Goal: Task Accomplishment & Management: Complete application form

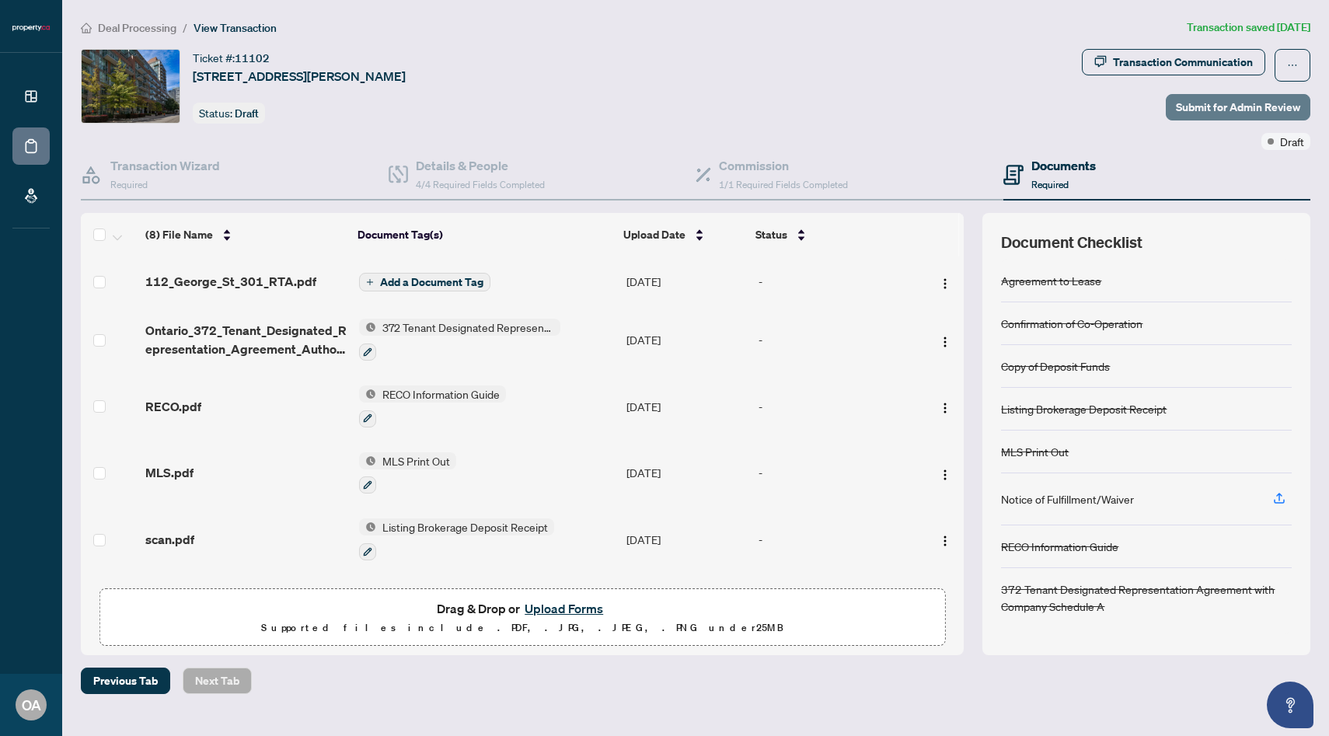
click at [1246, 118] on span "Submit for Admin Review" at bounding box center [1238, 107] width 124 height 25
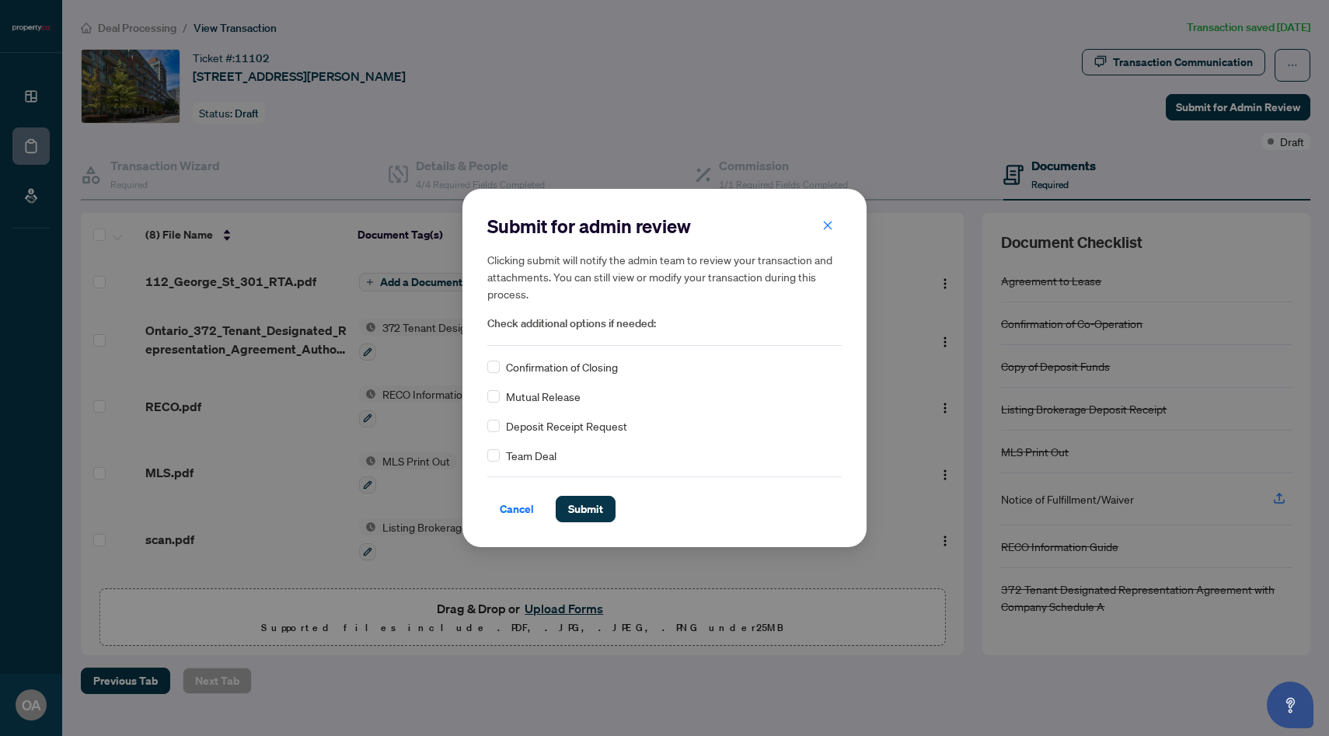
click at [580, 357] on div "Submit for admin review Clicking submit will notify the admin team to review yo…" at bounding box center [664, 368] width 354 height 309
click at [572, 360] on span "Confirmation of Closing" at bounding box center [562, 366] width 112 height 17
click at [508, 367] on span "Confirmation of Closing" at bounding box center [562, 366] width 112 height 17
click at [591, 517] on span "Submit" at bounding box center [585, 509] width 35 height 25
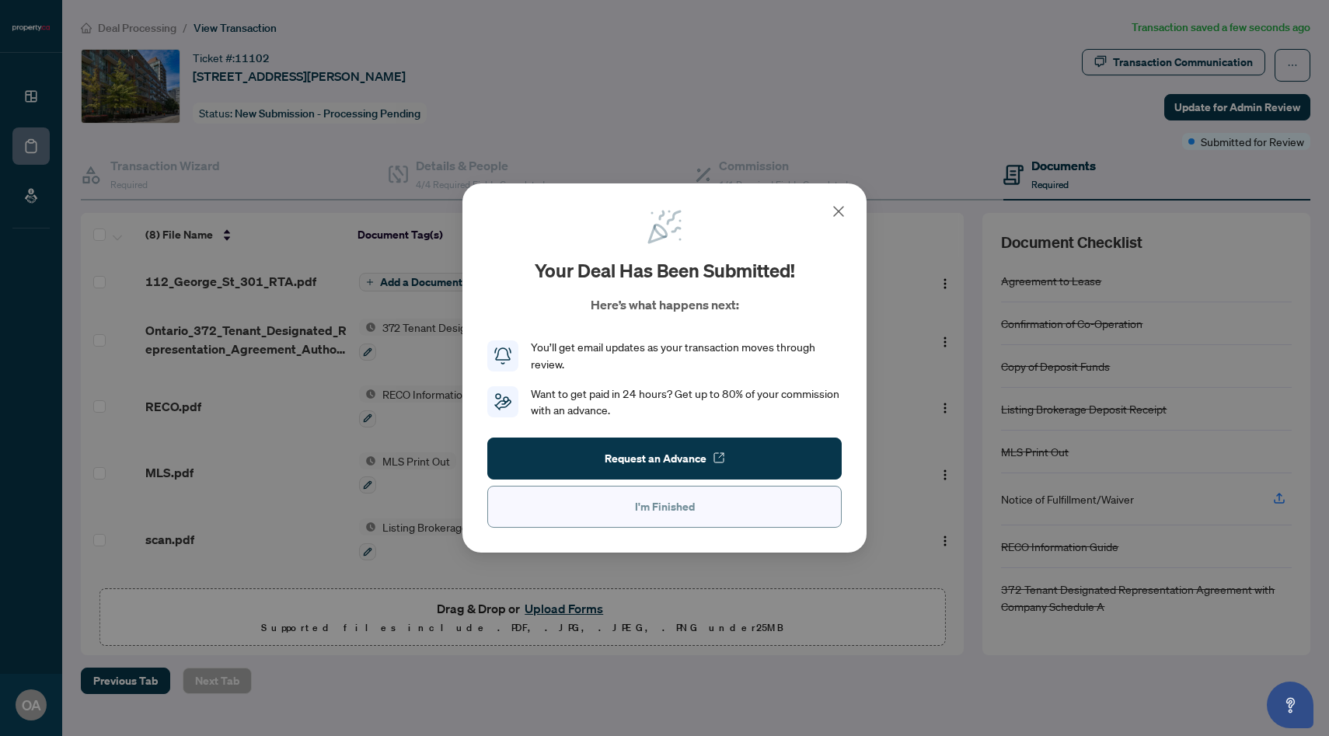
click at [622, 515] on button "I'm Finished" at bounding box center [664, 507] width 354 height 42
